Goal: Transaction & Acquisition: Purchase product/service

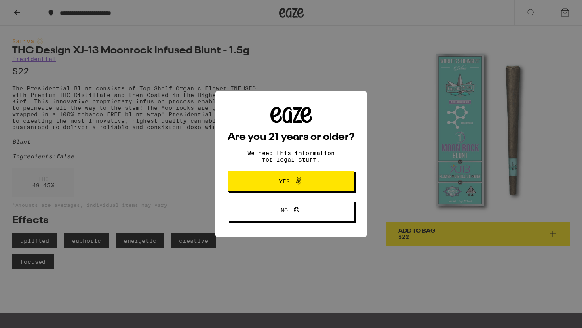
click at [295, 186] on icon at bounding box center [299, 181] width 10 height 10
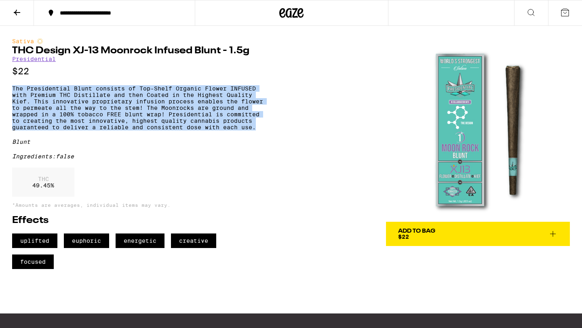
drag, startPoint x: 10, startPoint y: 92, endPoint x: 60, endPoint y: 144, distance: 71.7
click at [60, 144] on div "Sativa THC Design XJ-13 Moonrock Infused Blunt - 1.5g Presidential $22 The Pres…" at bounding box center [291, 147] width 582 height 243
copy p "The Presidential Blunt consists of Top-Shelf Organic Flower INFUSED with Premiu…"
